Goal: Task Accomplishment & Management: Manage account settings

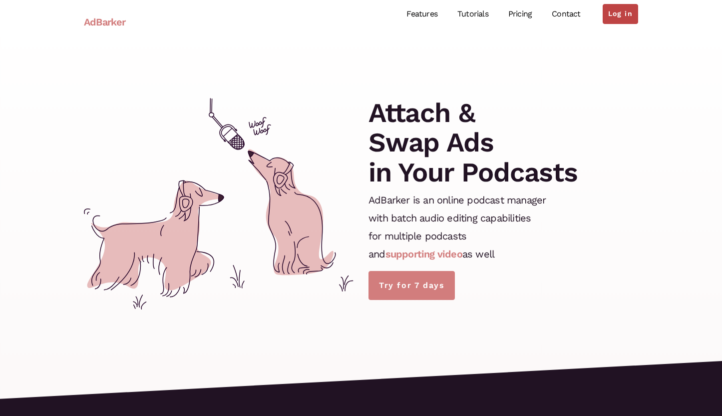
click at [611, 12] on link "Log in" at bounding box center [620, 14] width 35 height 20
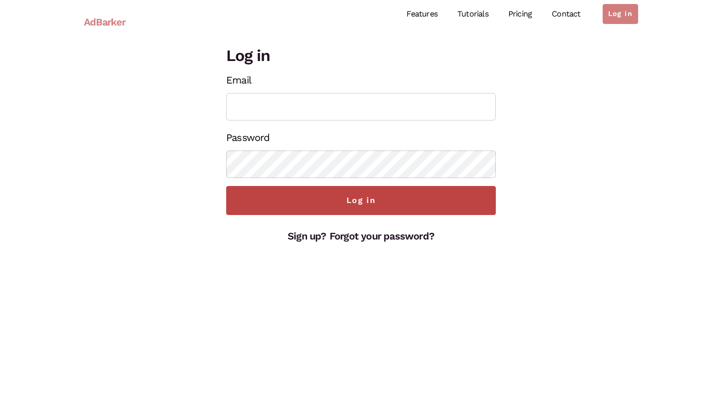
type input "[PERSON_NAME][EMAIL_ADDRESS][DOMAIN_NAME]"
click at [366, 208] on input "Log in" at bounding box center [361, 200] width 270 height 29
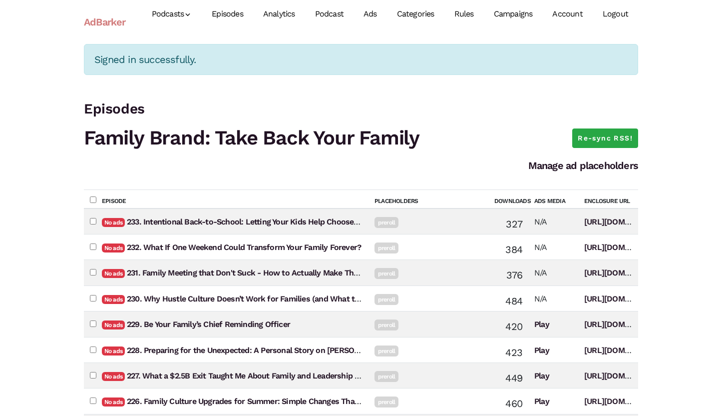
click at [514, 12] on link "Campaigns" at bounding box center [513, 14] width 59 height 44
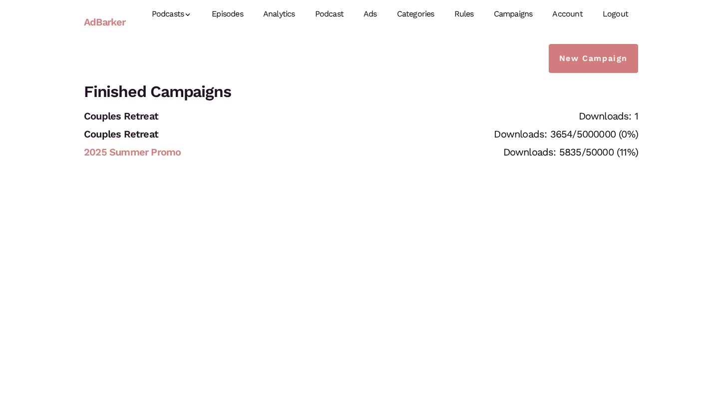
click at [159, 152] on link "2025 Summer Promo" at bounding box center [132, 152] width 97 height 12
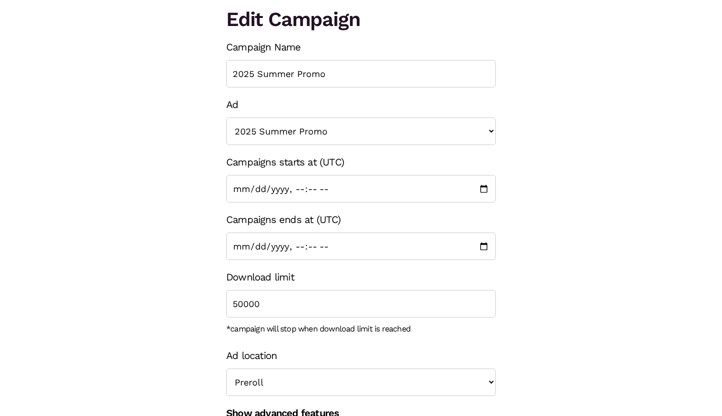
scroll to position [76, 0]
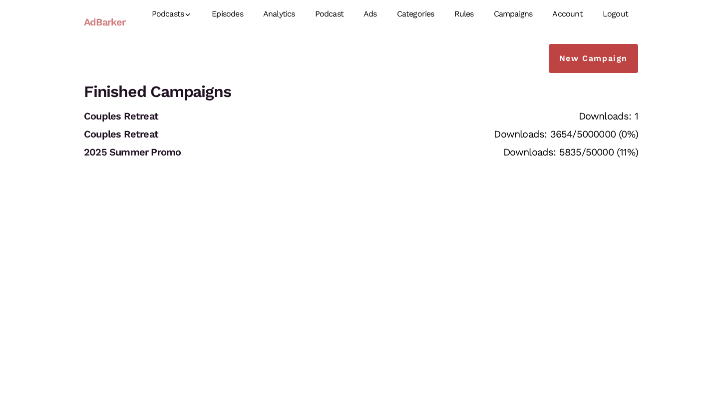
click at [590, 65] on link "New Campaign" at bounding box center [593, 58] width 89 height 29
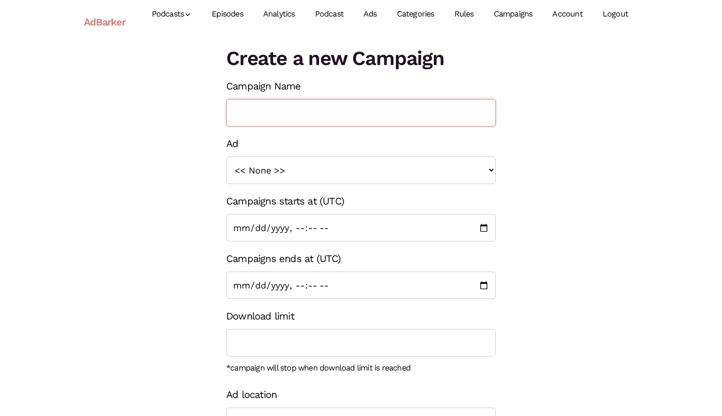
click at [329, 119] on input "Campaign Name" at bounding box center [361, 112] width 270 height 27
type input "F"
type input "2025 November Family Brand Blitz Promo"
click at [281, 172] on select "<< None >> Couples Retreat 2025 Summer Promo" at bounding box center [361, 169] width 270 height 27
click at [374, 15] on link "Ads" at bounding box center [370, 14] width 33 height 44
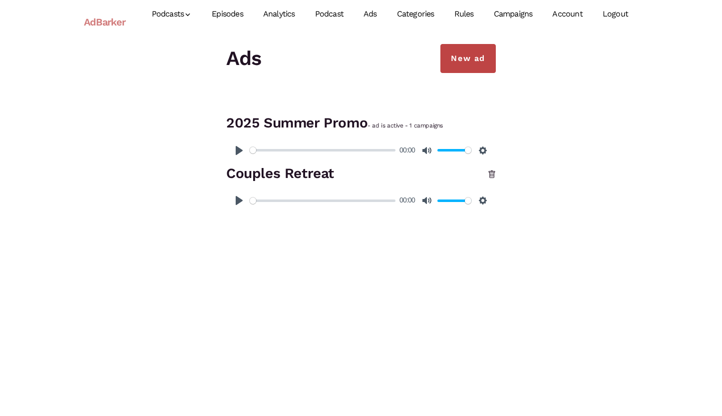
click at [472, 62] on link "New ad" at bounding box center [468, 58] width 55 height 29
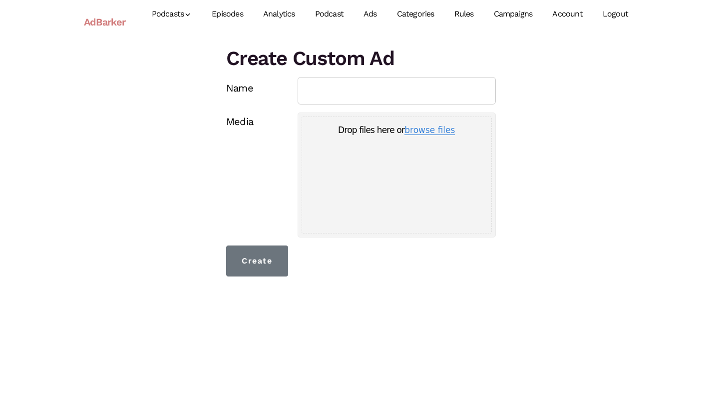
click at [416, 130] on button "browse files" at bounding box center [430, 130] width 50 height 9
click at [418, 128] on button "browse files" at bounding box center [430, 130] width 50 height 9
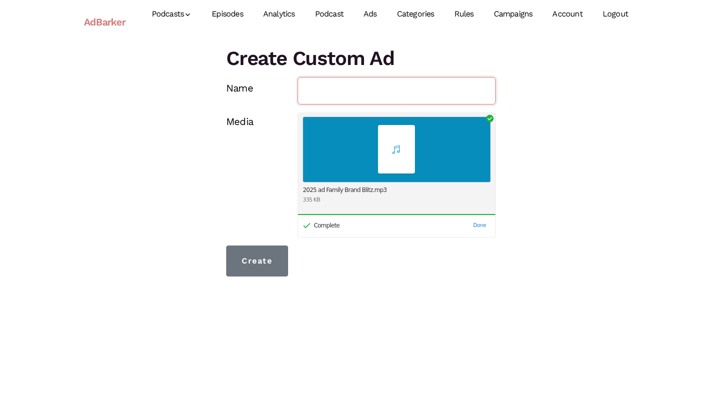
click at [361, 89] on input "Name" at bounding box center [397, 90] width 199 height 27
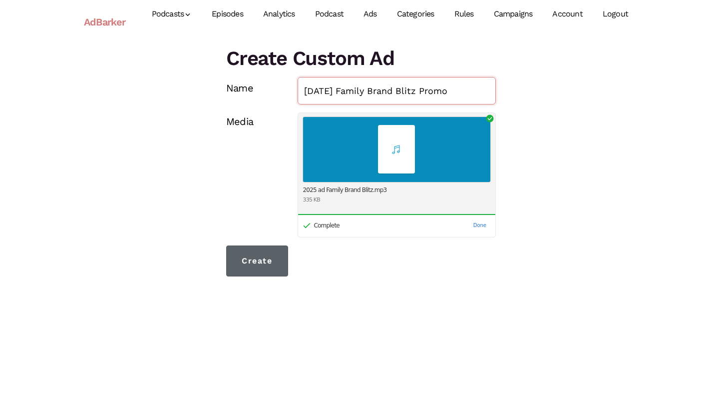
type input "2025 Nov Family Brand Blitz Promo"
click at [253, 257] on input "Create" at bounding box center [257, 260] width 62 height 31
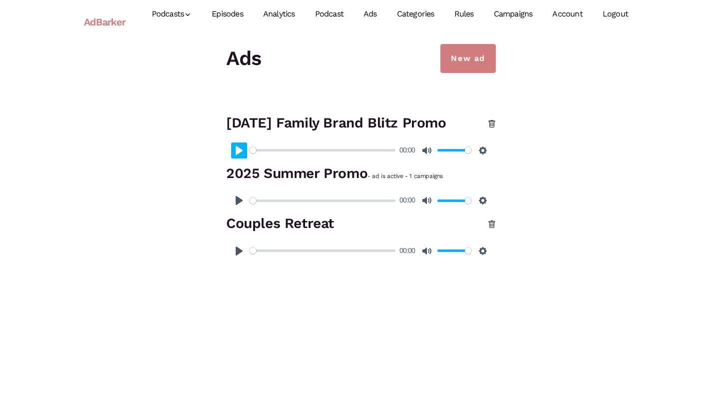
click at [237, 150] on button "Pause Play" at bounding box center [239, 150] width 16 height 16
type input "12.79"
click at [241, 152] on button "Pause Play" at bounding box center [239, 150] width 16 height 16
type input "31.73"
click at [515, 14] on link "Campaigns" at bounding box center [513, 14] width 59 height 44
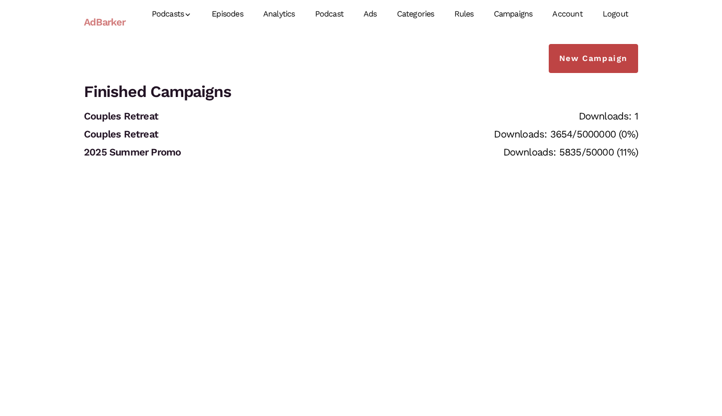
click at [597, 60] on link "New Campaign" at bounding box center [593, 58] width 89 height 29
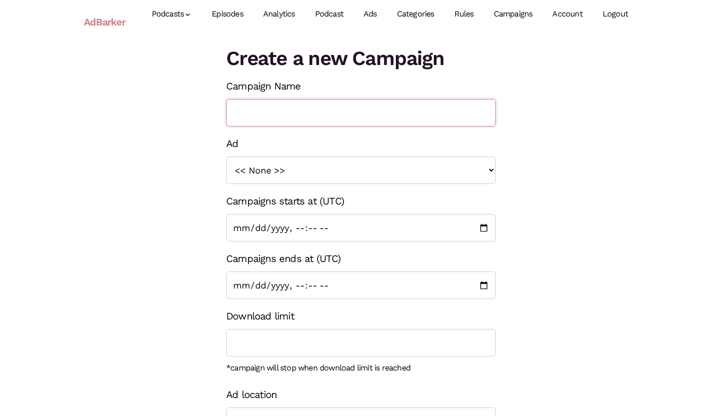
click at [333, 114] on input "Campaign Name" at bounding box center [361, 112] width 270 height 27
type input "2025 November Family Brand Blitz Promo"
click at [296, 173] on select "<< None >> Couples Retreat 2025 Summer Promo 2025 Nov Family Brand Blitz Promo" at bounding box center [361, 169] width 270 height 27
select select "1363"
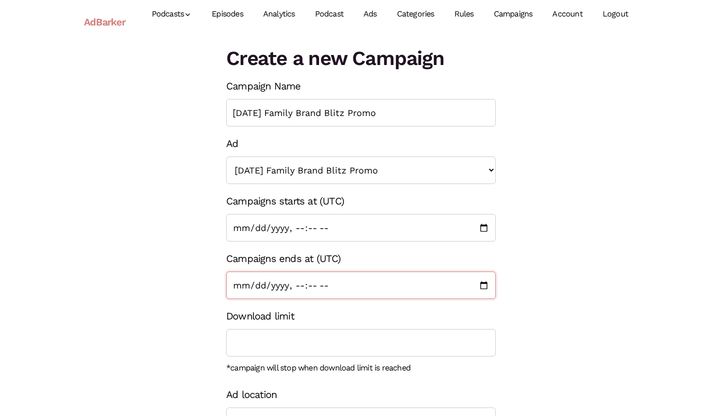
click at [240, 285] on input "Campaigns ends at (UTC)" at bounding box center [361, 284] width 270 height 27
type input "2026-11-21T21:31"
type input "2025-11-05T21:31"
click at [174, 355] on div "Create a new Campaign Campaign Name 2025 November Family Brand Blitz Promo Ad <…" at bounding box center [360, 268] width 569 height 448
click at [255, 340] on input "Download limit" at bounding box center [361, 342] width 270 height 27
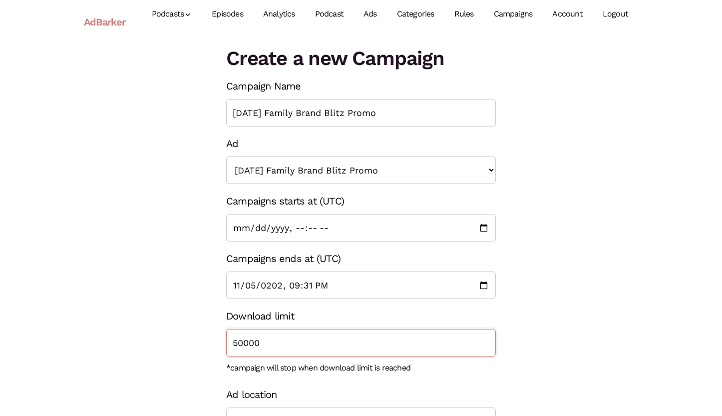
click at [242, 345] on input "50000" at bounding box center [361, 342] width 270 height 27
click at [483, 342] on input "50001" at bounding box center [361, 342] width 270 height 27
type input "50000"
click at [486, 344] on input "50000" at bounding box center [361, 342] width 270 height 27
click at [124, 375] on div "Create a new Campaign Campaign Name 2025 November Family Brand Blitz Promo Ad <…" at bounding box center [360, 268] width 569 height 448
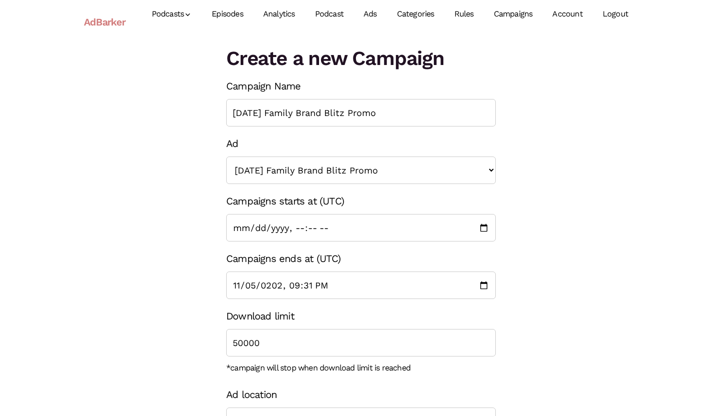
scroll to position [76, 0]
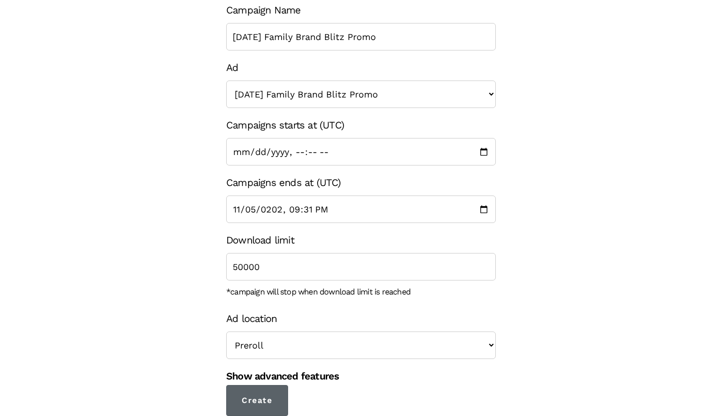
click at [254, 401] on input "Create" at bounding box center [257, 400] width 62 height 31
